Goal: Task Accomplishment & Management: Manage account settings

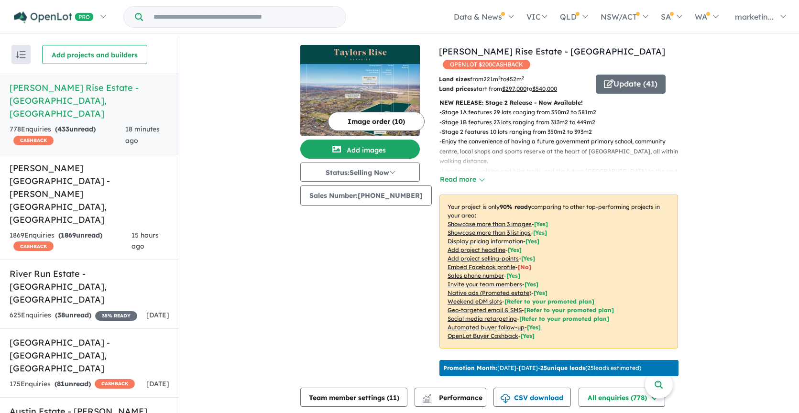
click at [75, 88] on h5 "Taylors Rise Estate - [GEOGRAPHIC_DATA] , [GEOGRAPHIC_DATA]" at bounding box center [90, 100] width 160 height 39
click at [645, 75] on button "Update ( 41 )" at bounding box center [631, 84] width 70 height 19
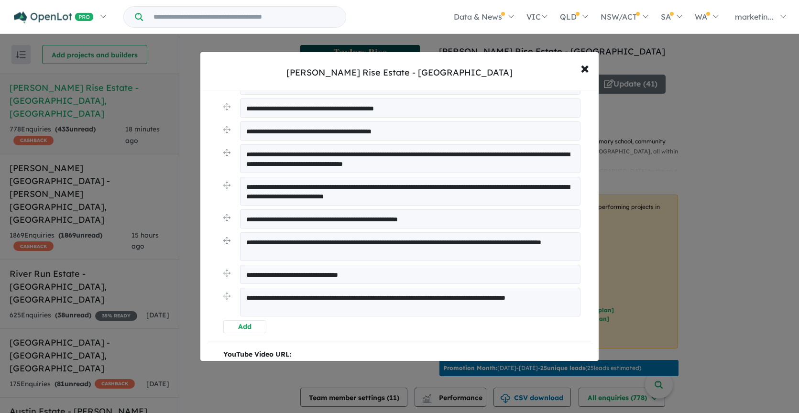
scroll to position [294, 0]
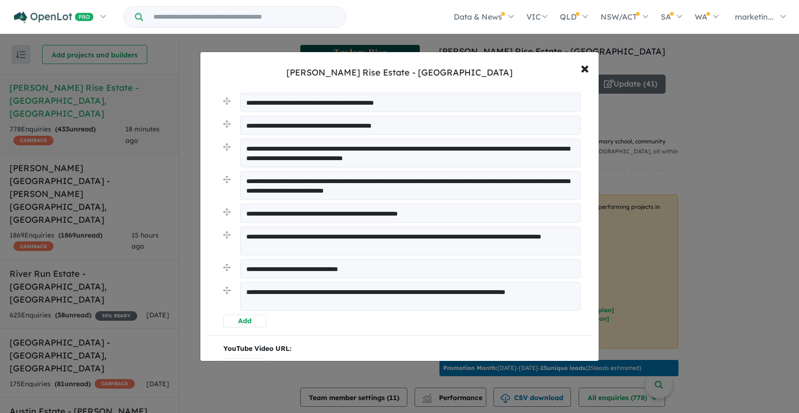
type input "**********"
click at [244, 317] on button "Add" at bounding box center [245, 321] width 44 height 13
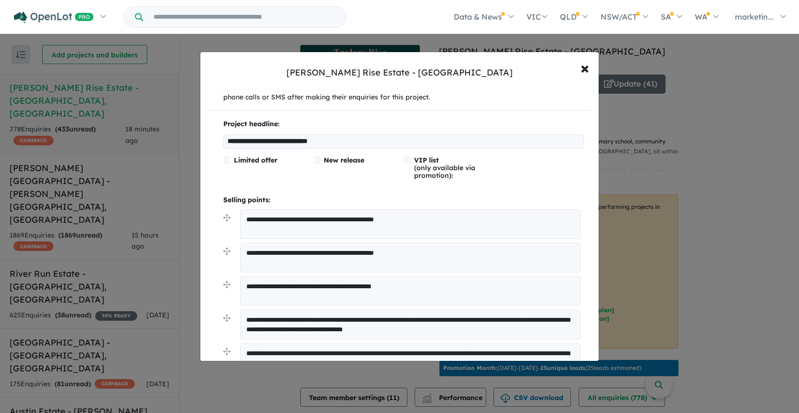
scroll to position [138, 0]
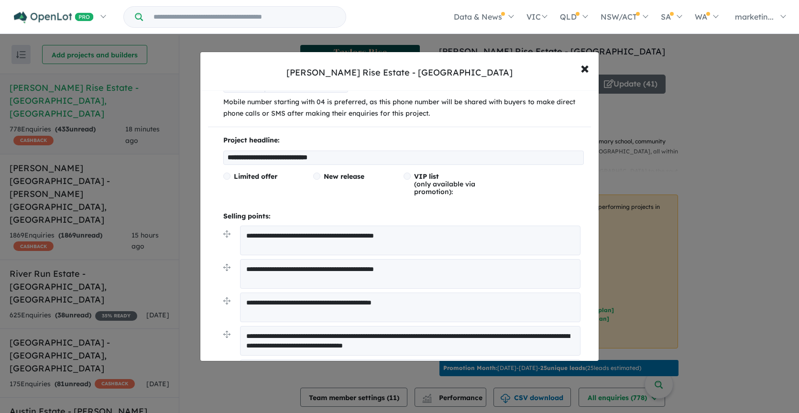
click at [260, 300] on textarea "**********" at bounding box center [410, 308] width 341 height 30
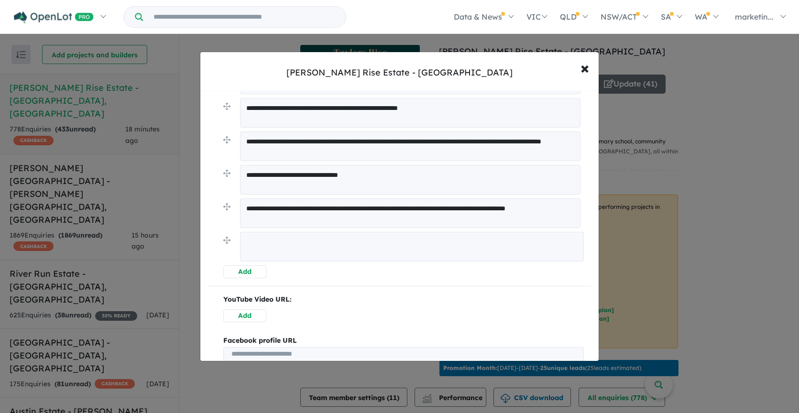
scroll to position [434, 0]
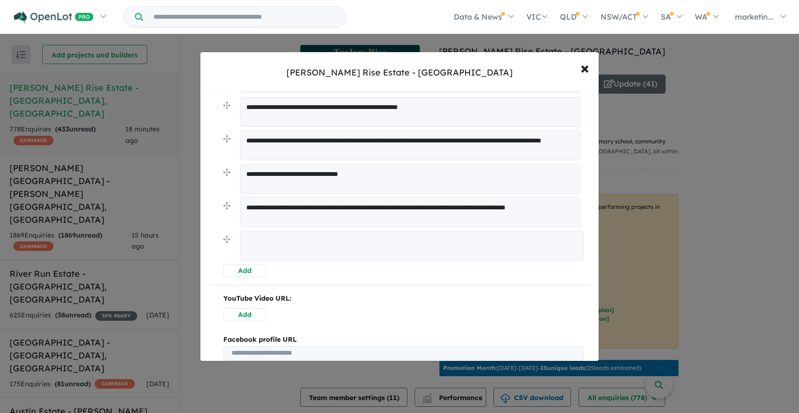
click at [296, 242] on textarea at bounding box center [412, 246] width 344 height 30
paste textarea "**********"
click at [271, 238] on textarea "**********" at bounding box center [412, 245] width 344 height 29
click at [308, 236] on textarea "**********" at bounding box center [412, 245] width 344 height 29
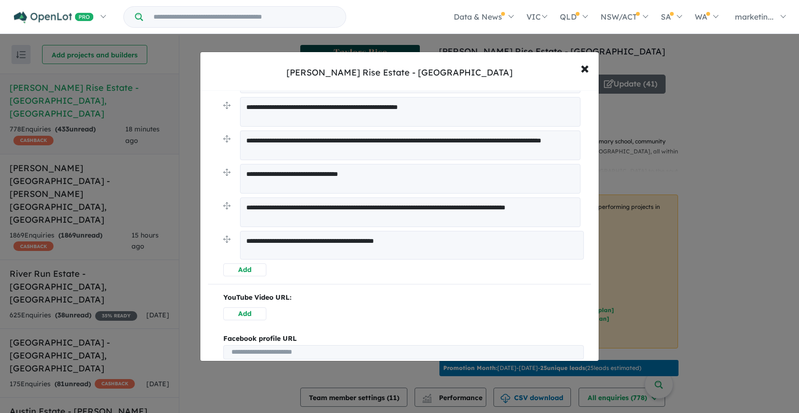
click at [309, 240] on textarea "**********" at bounding box center [412, 245] width 344 height 29
drag, startPoint x: 373, startPoint y: 237, endPoint x: 384, endPoint y: 237, distance: 11.0
click at [384, 237] on textarea "**********" at bounding box center [412, 245] width 344 height 29
drag, startPoint x: 405, startPoint y: 237, endPoint x: 415, endPoint y: 237, distance: 10.1
click at [415, 237] on textarea "**********" at bounding box center [412, 245] width 344 height 29
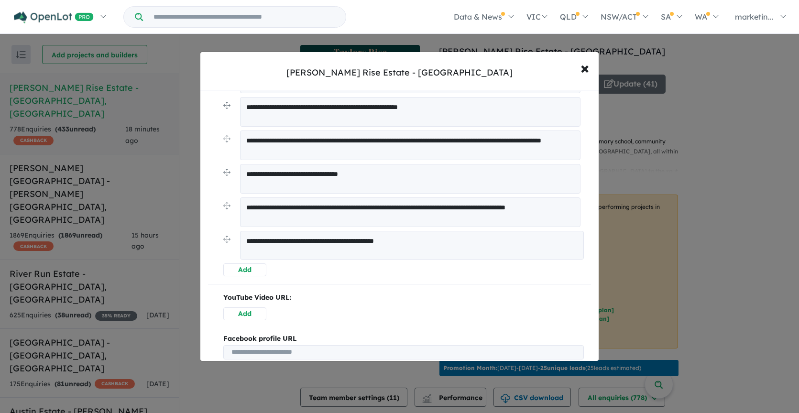
type textarea "**********"
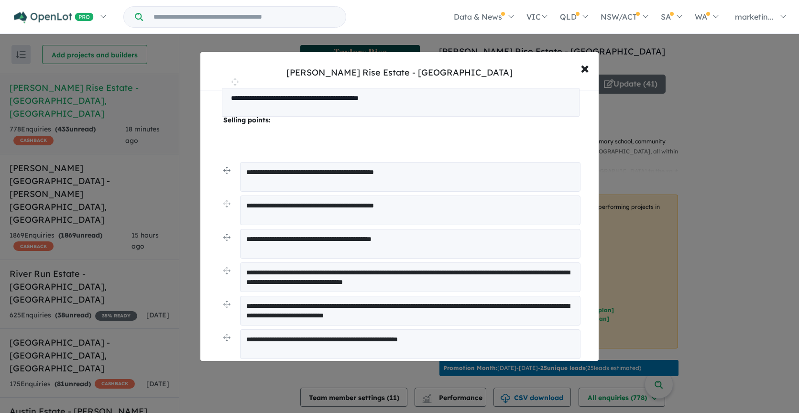
scroll to position [195, 0]
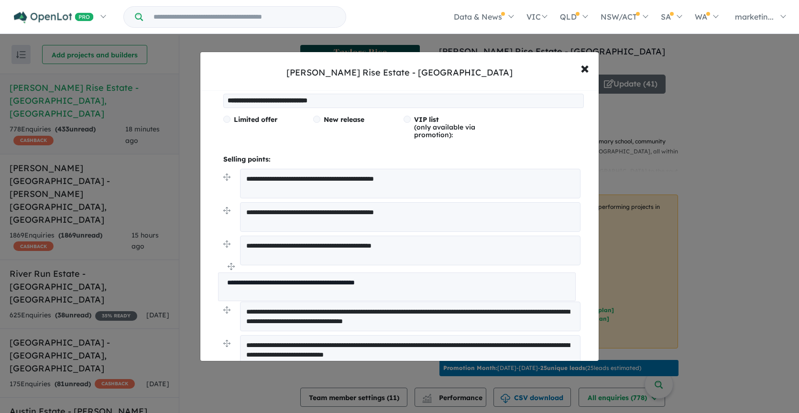
drag, startPoint x: 229, startPoint y: 236, endPoint x: 223, endPoint y: 267, distance: 31.5
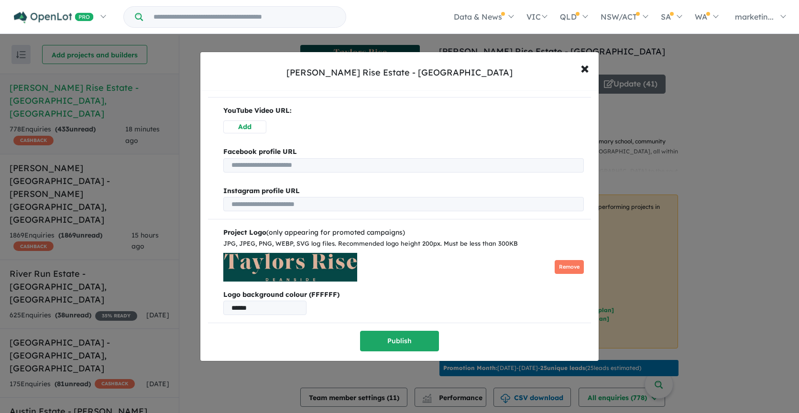
scroll to position [621, 0]
click at [386, 335] on button "Publish" at bounding box center [399, 341] width 79 height 21
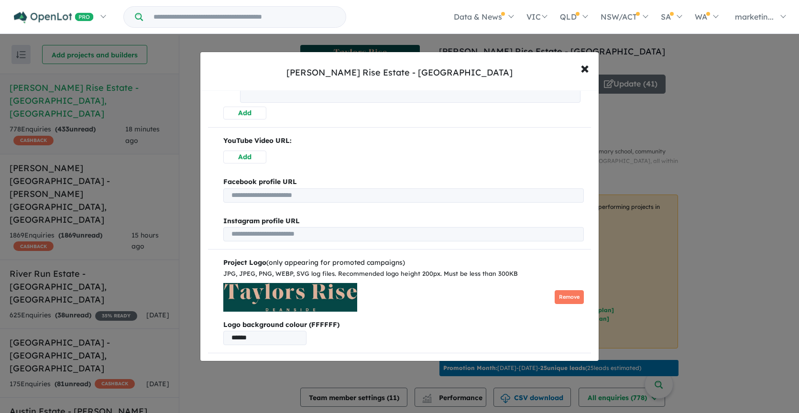
scroll to position [0, 0]
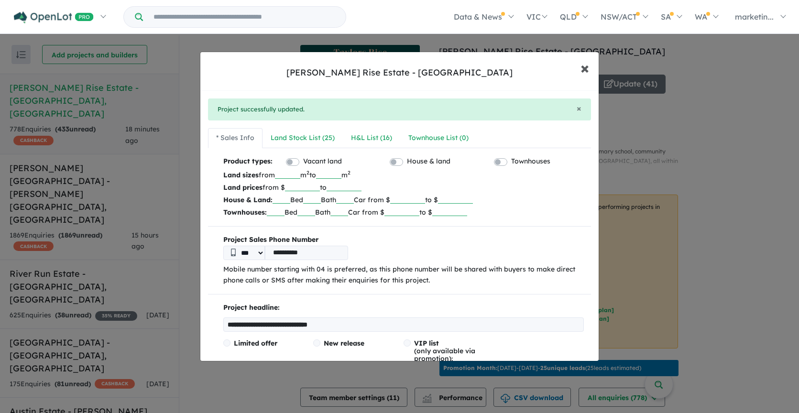
click at [584, 66] on span "×" at bounding box center [585, 67] width 9 height 21
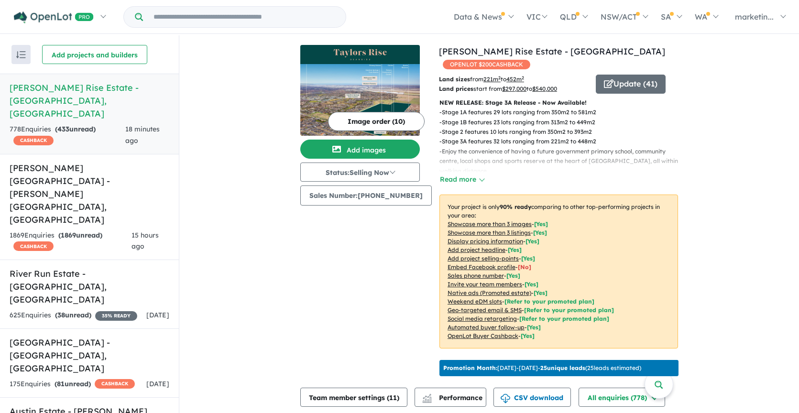
click at [386, 102] on img at bounding box center [360, 100] width 120 height 72
click at [357, 149] on button "Add images" at bounding box center [360, 149] width 120 height 19
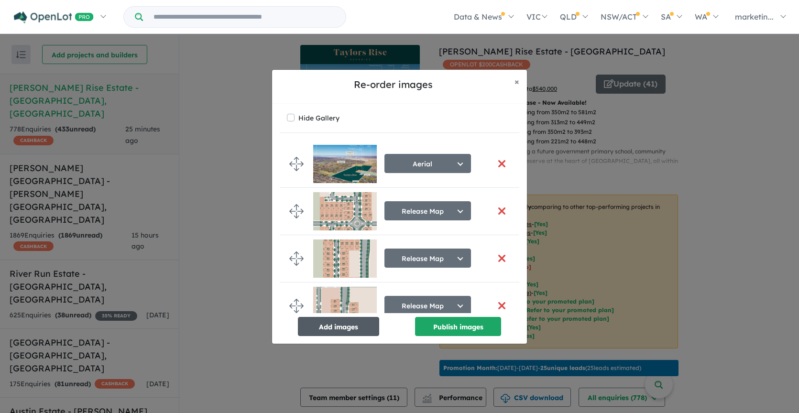
click at [350, 328] on button "Add images" at bounding box center [338, 326] width 81 height 19
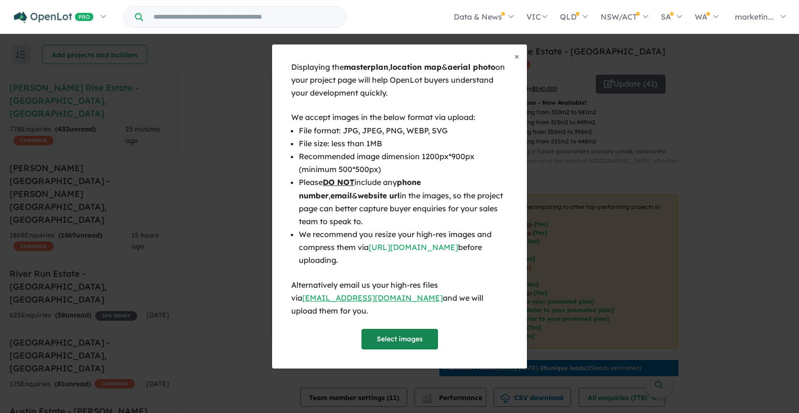
click at [394, 334] on button "Select images" at bounding box center [400, 339] width 77 height 21
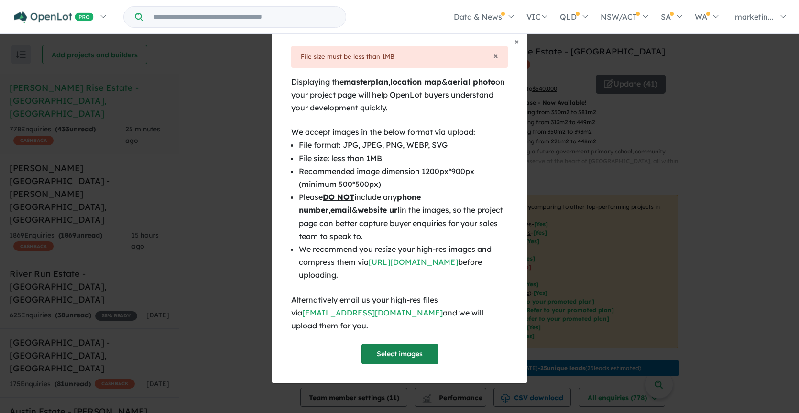
click at [395, 350] on button "Select images" at bounding box center [400, 354] width 77 height 21
click at [494, 61] on span "×" at bounding box center [496, 55] width 5 height 11
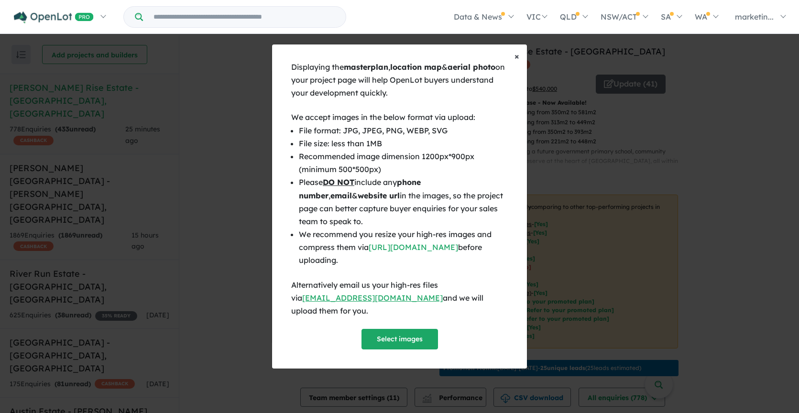
click at [517, 62] on span "×" at bounding box center [517, 56] width 5 height 11
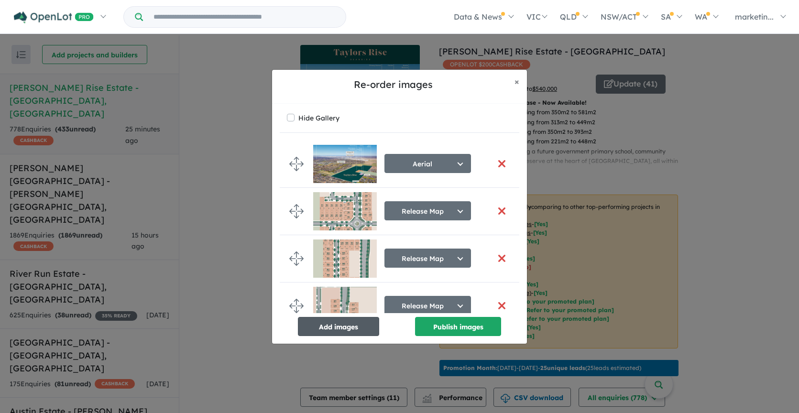
click at [341, 327] on button "Add images" at bounding box center [338, 326] width 81 height 19
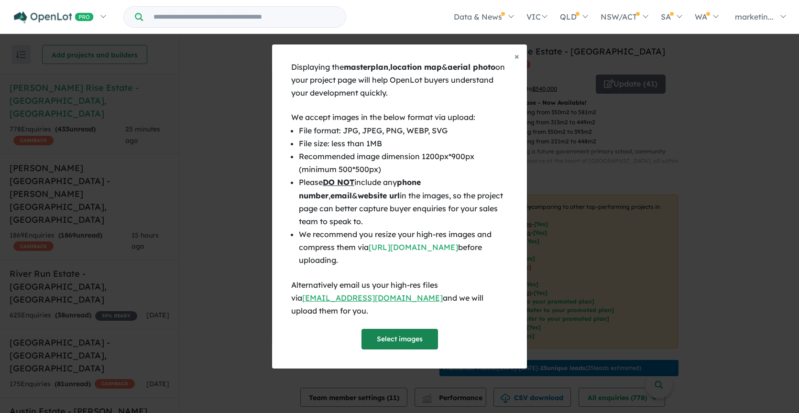
click at [412, 329] on button "Select images" at bounding box center [400, 339] width 77 height 21
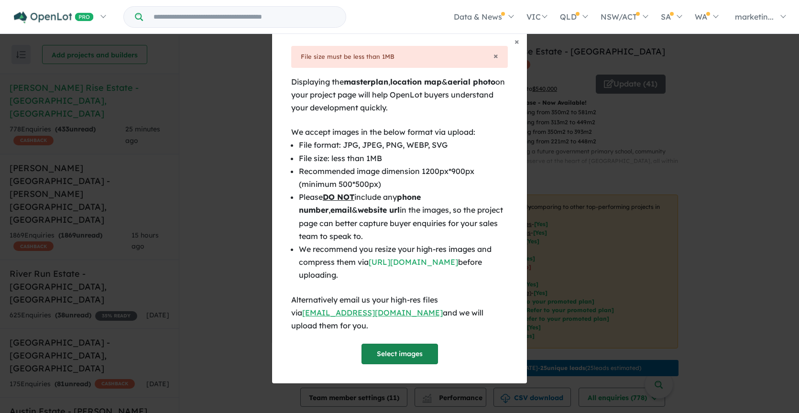
click at [395, 351] on button "Select images" at bounding box center [400, 354] width 77 height 21
click at [494, 61] on span "×" at bounding box center [496, 55] width 5 height 11
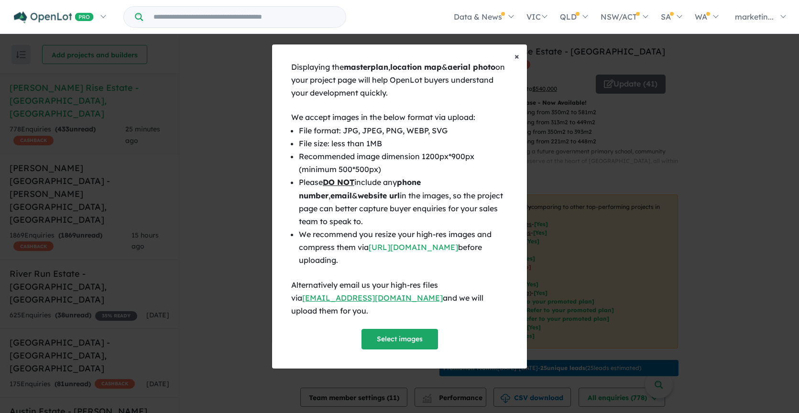
click at [516, 62] on span "×" at bounding box center [517, 56] width 5 height 11
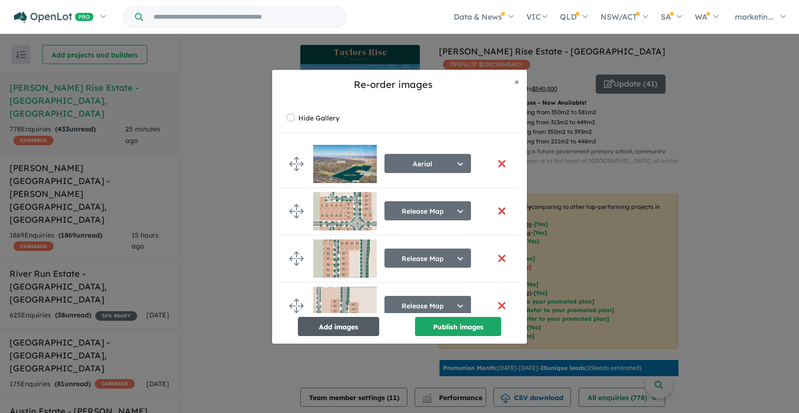
click at [339, 324] on button "Add images" at bounding box center [338, 326] width 81 height 19
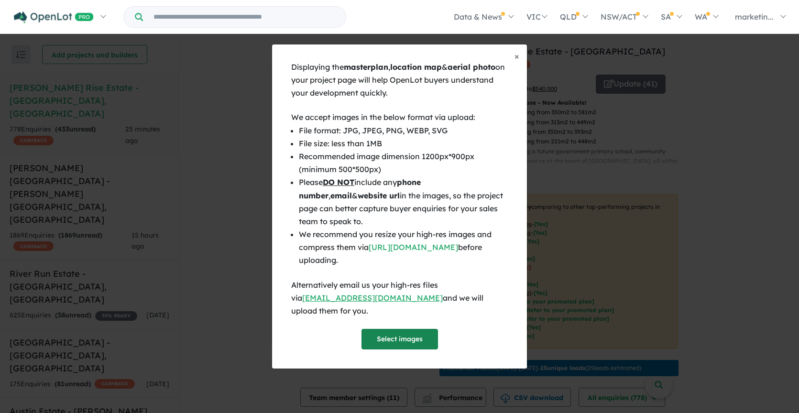
click at [385, 333] on button "Select images" at bounding box center [400, 339] width 77 height 21
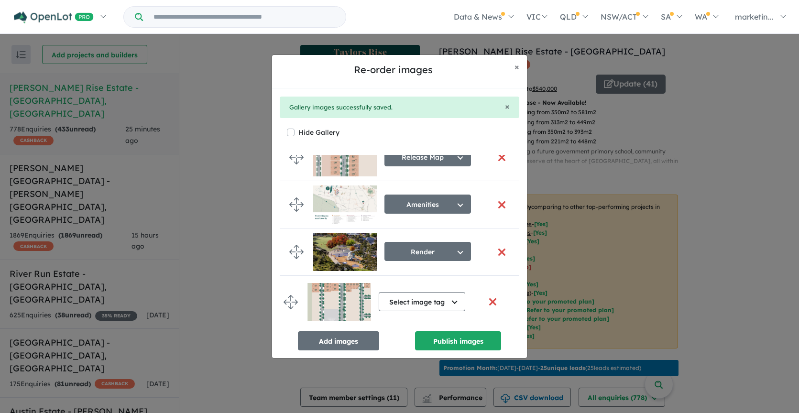
scroll to position [167, 0]
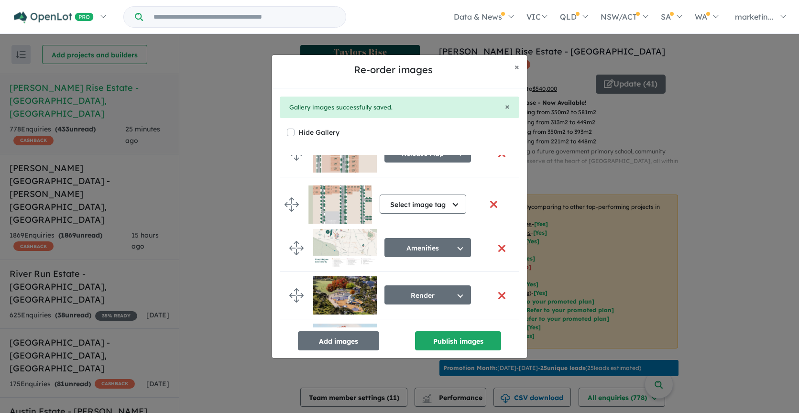
drag, startPoint x: 295, startPoint y: 298, endPoint x: 288, endPoint y: 200, distance: 98.3
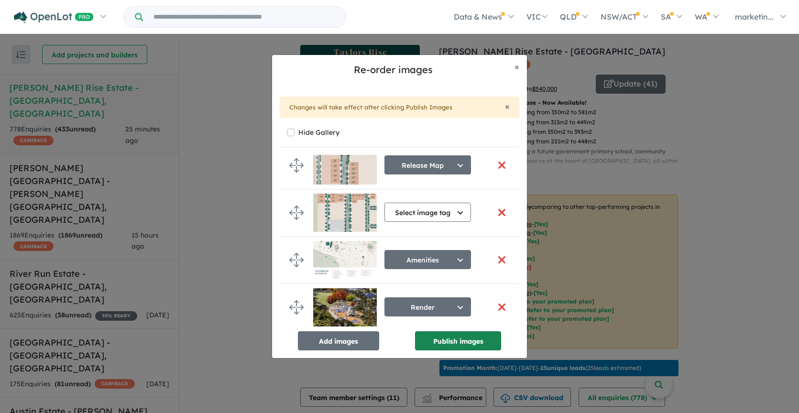
click at [442, 340] on button "Publish images" at bounding box center [458, 340] width 86 height 19
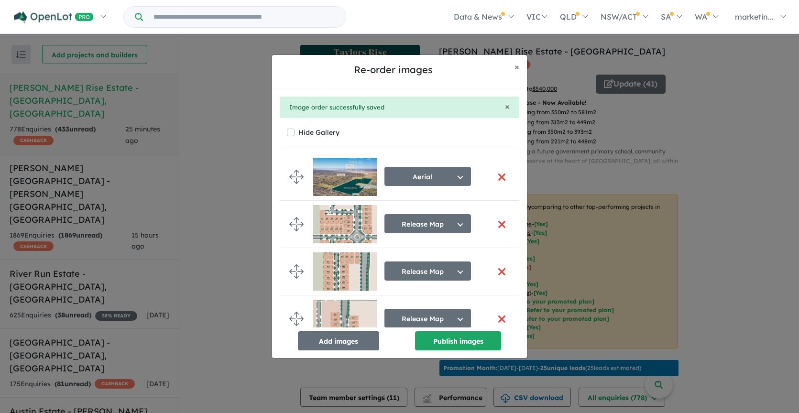
scroll to position [0, 0]
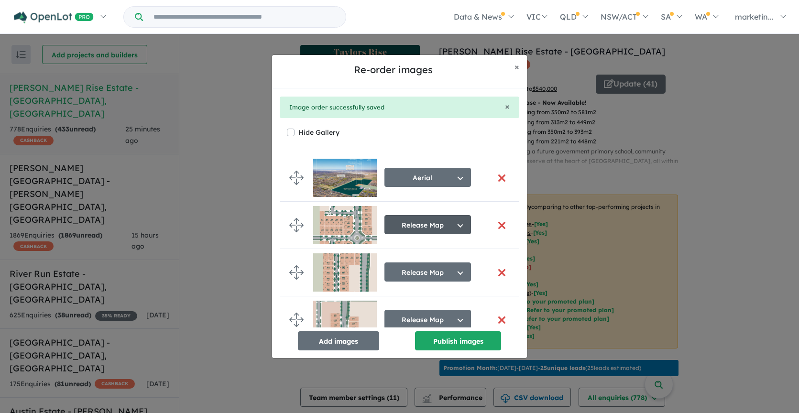
click at [426, 224] on button "Release Map" at bounding box center [427, 224] width 87 height 19
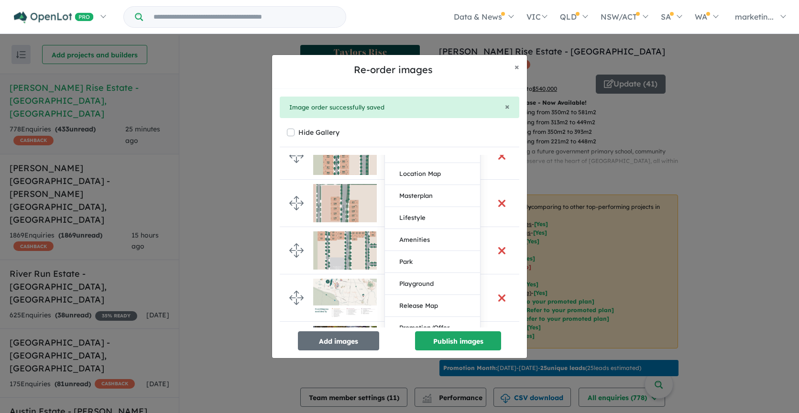
scroll to position [123, 0]
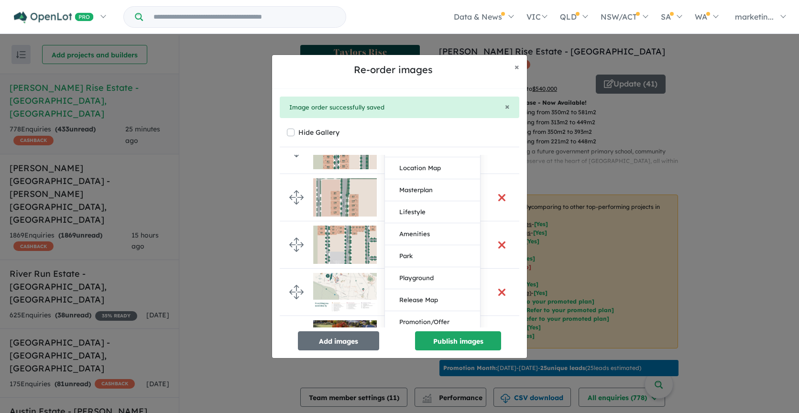
click at [438, 111] on div "× Image order successfully saved" at bounding box center [400, 108] width 240 height 22
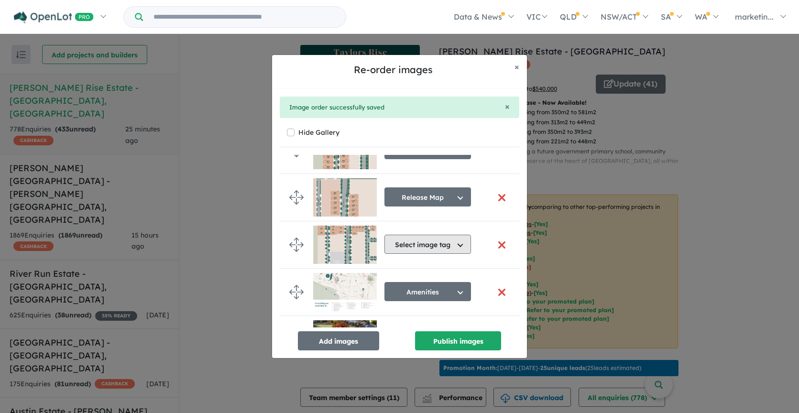
click at [417, 247] on button "Select image tag" at bounding box center [427, 244] width 87 height 19
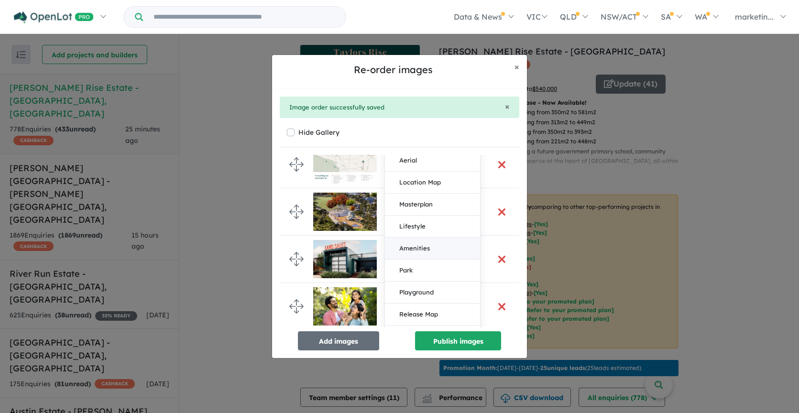
scroll to position [259, 0]
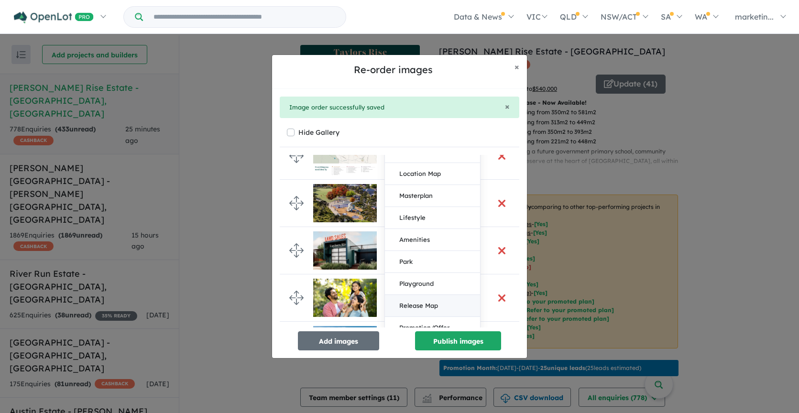
click at [412, 310] on button "Release Map" at bounding box center [432, 306] width 95 height 22
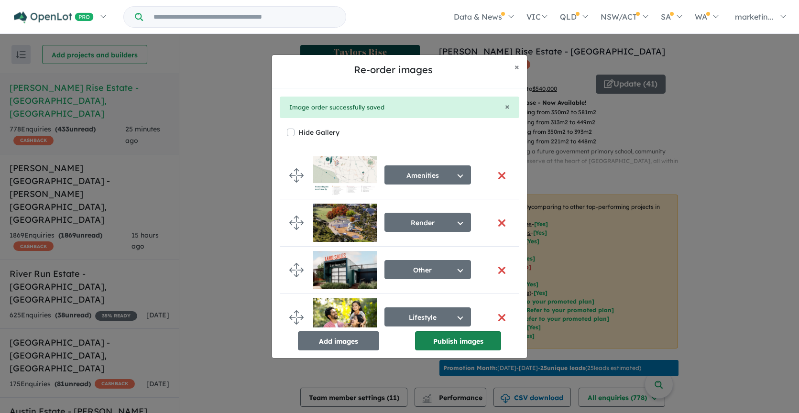
click at [443, 341] on button "Publish images" at bounding box center [458, 340] width 86 height 19
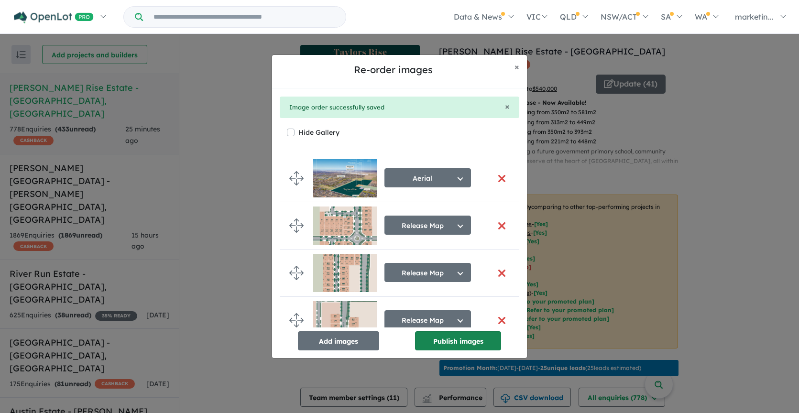
scroll to position [0, 0]
click at [516, 69] on span "×" at bounding box center [517, 66] width 5 height 11
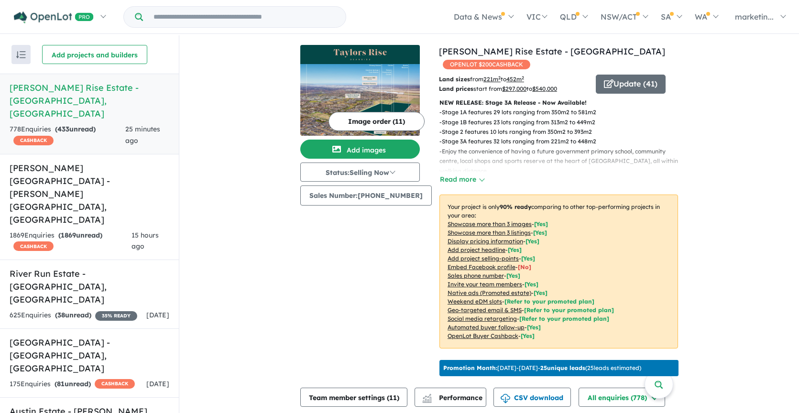
click at [390, 78] on img at bounding box center [360, 100] width 120 height 72
